Goal: Check status: Check status

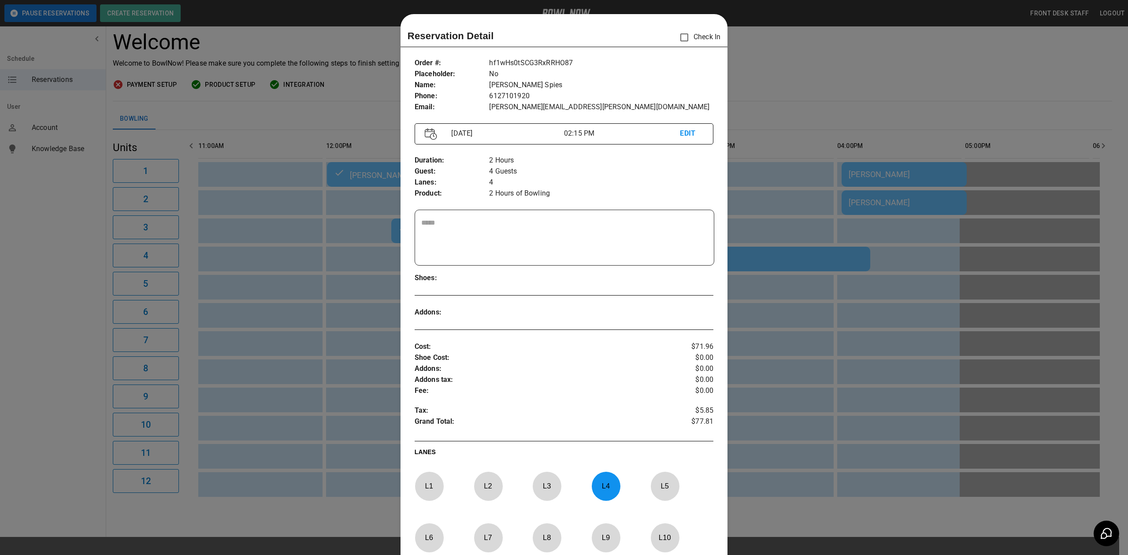
scroll to position [14, 0]
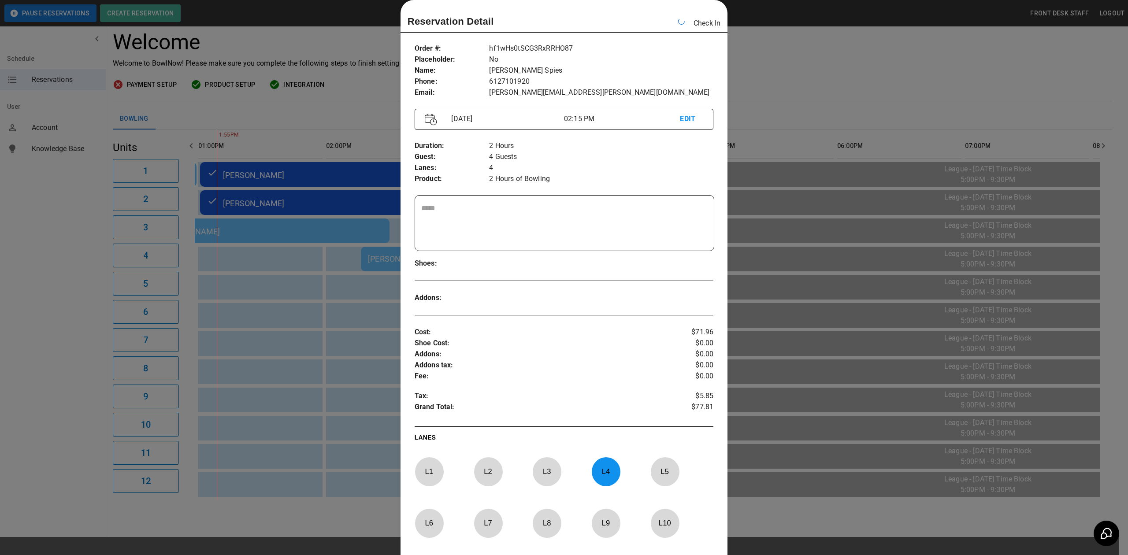
click at [840, 57] on div at bounding box center [564, 277] width 1128 height 555
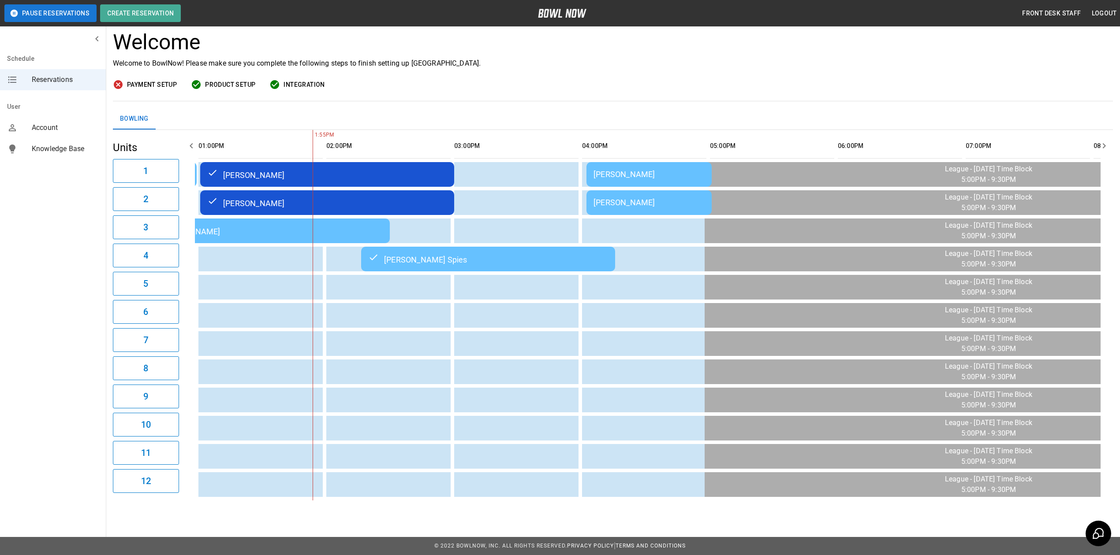
click at [558, 258] on td "[PERSON_NAME] Spies" at bounding box center [488, 259] width 254 height 25
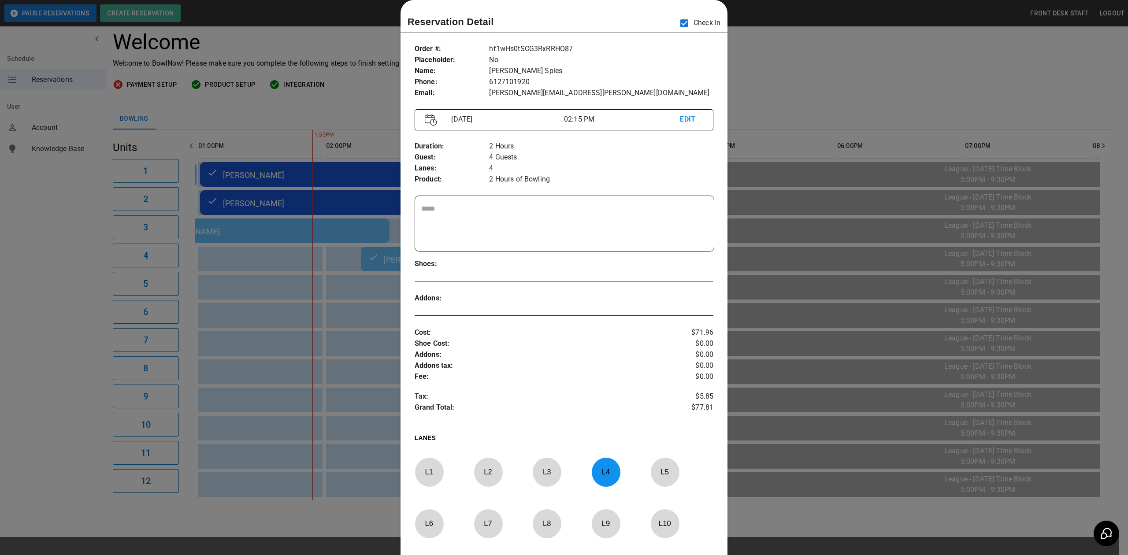
drag, startPoint x: 841, startPoint y: 79, endPoint x: 845, endPoint y: 94, distance: 14.9
click at [841, 79] on div at bounding box center [564, 277] width 1128 height 555
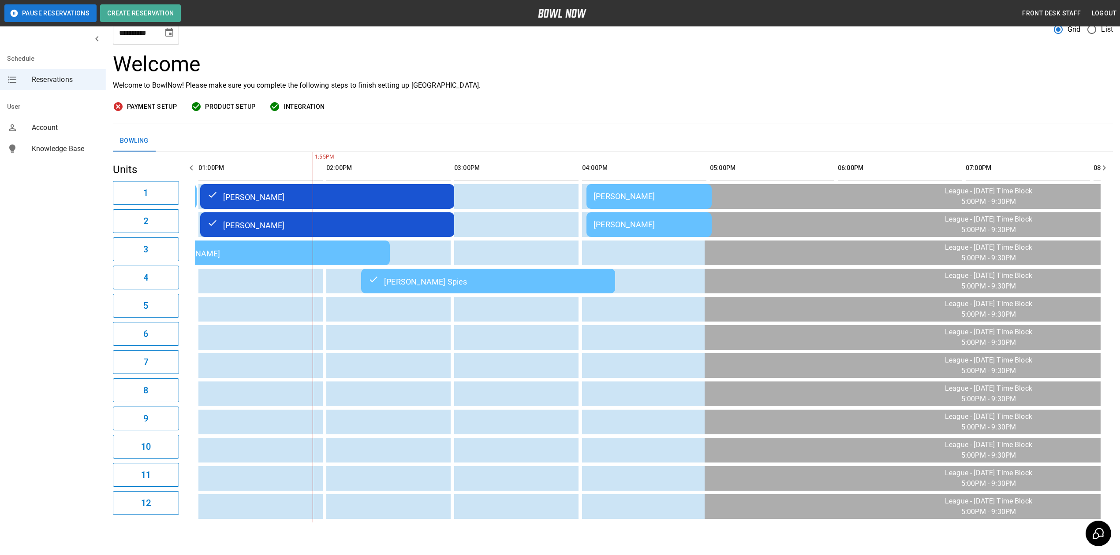
scroll to position [63, 0]
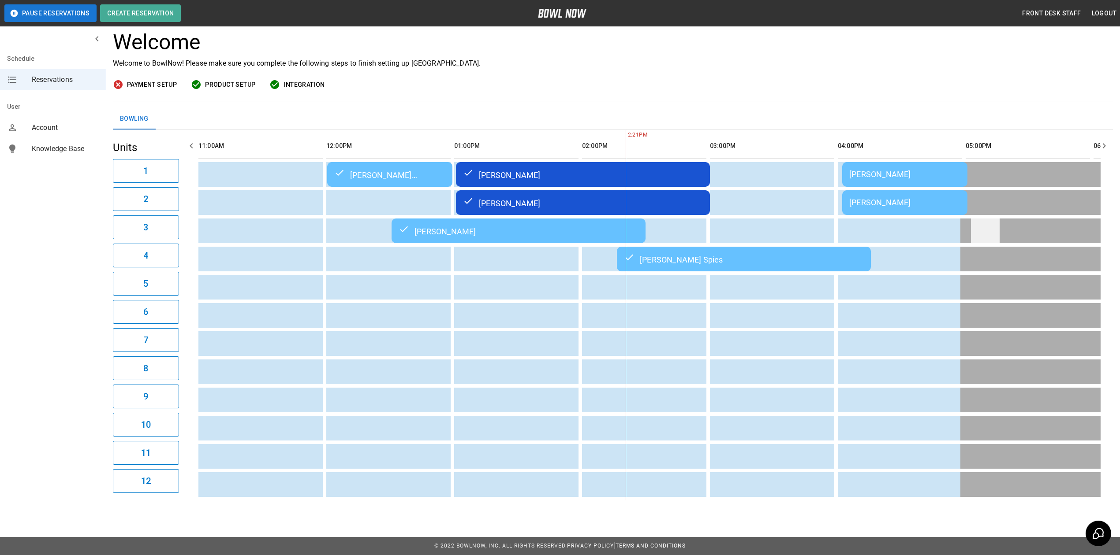
scroll to position [0, 383]
